Goal: Transaction & Acquisition: Obtain resource

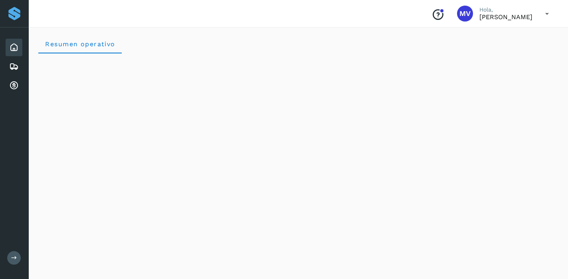
scroll to position [40, 0]
click at [19, 91] on div "Cuentas por cobrar" at bounding box center [14, 86] width 17 height 18
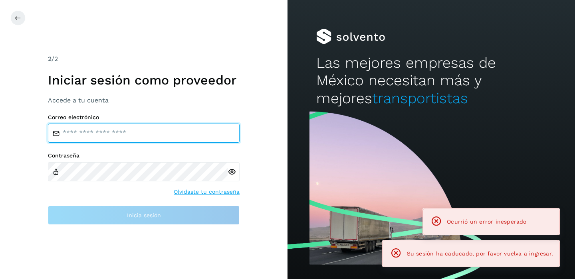
type input "**********"
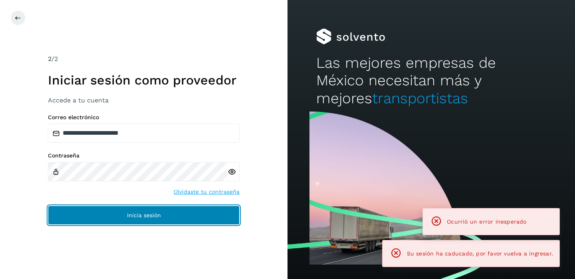
click at [122, 210] on button "Inicia sesión" at bounding box center [144, 215] width 192 height 19
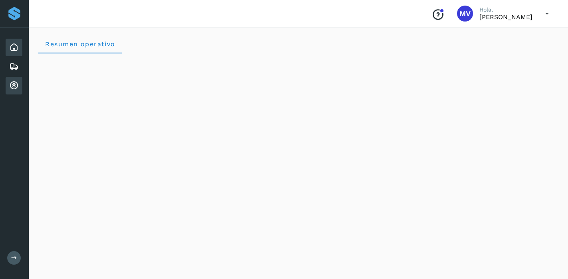
click at [9, 83] on icon at bounding box center [14, 86] width 10 height 10
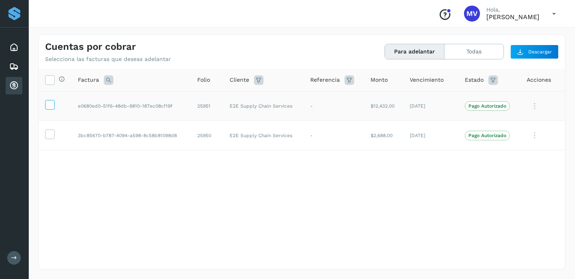
click at [47, 105] on icon at bounding box center [50, 104] width 8 height 8
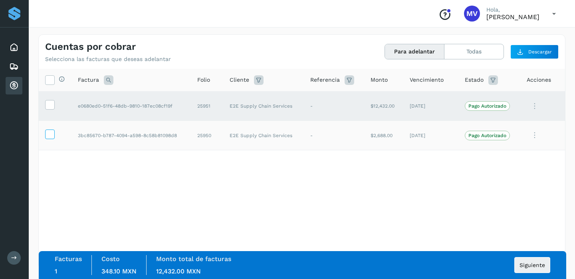
click at [54, 134] on icon at bounding box center [50, 134] width 8 height 8
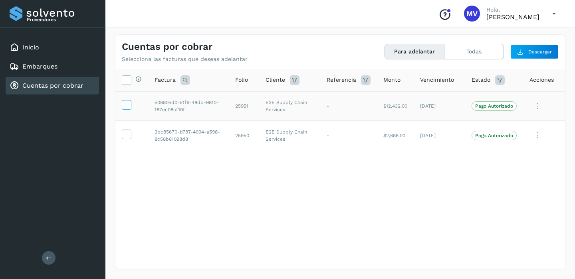
click at [130, 106] on icon at bounding box center [126, 104] width 8 height 8
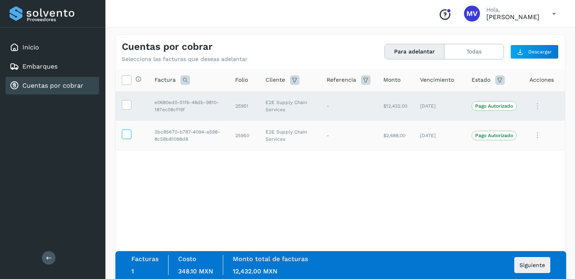
click at [127, 131] on icon at bounding box center [126, 134] width 8 height 8
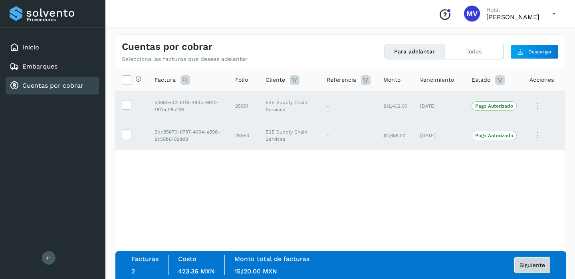
click at [532, 270] on button "Siguiente" at bounding box center [532, 266] width 36 height 16
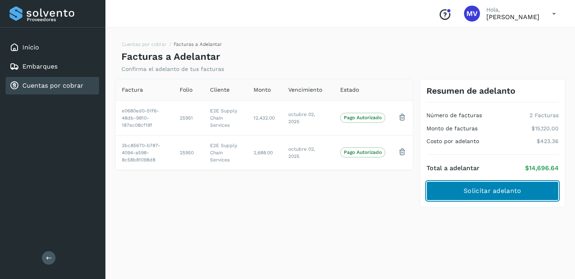
click at [489, 192] on span "Solicitar adelanto" at bounding box center [492, 191] width 57 height 9
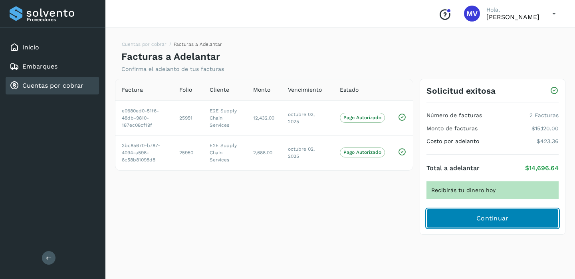
click at [455, 210] on button "Continuar" at bounding box center [492, 218] width 132 height 19
